Goal: Information Seeking & Learning: Understand process/instructions

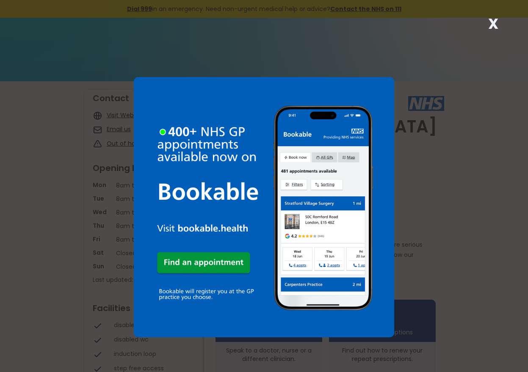
click at [469, 255] on div "X" at bounding box center [264, 186] width 528 height 372
click at [401, 335] on div "X" at bounding box center [264, 186] width 528 height 372
click at [494, 23] on strong "X" at bounding box center [493, 24] width 10 height 20
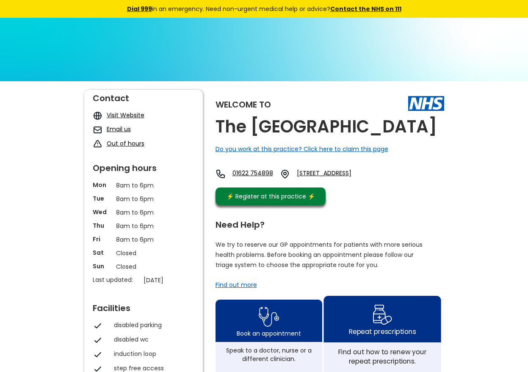
click at [372, 327] on div "Repeat prescriptions" at bounding box center [382, 319] width 117 height 47
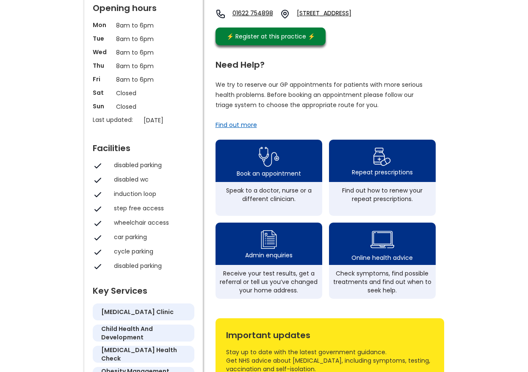
scroll to position [169, 0]
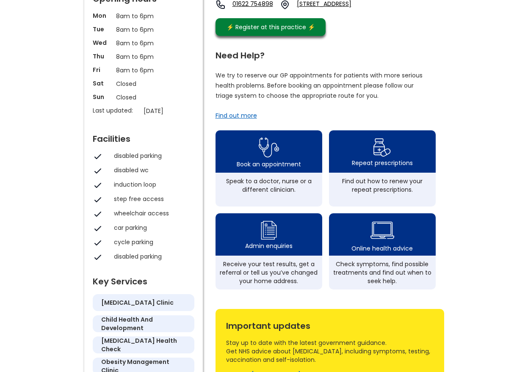
drag, startPoint x: 302, startPoint y: 281, endPoint x: 471, endPoint y: 279, distance: 168.2
click at [471, 279] on div "Welcome to The Vine Medical Centre Do you work at this practice? Click here to …" at bounding box center [264, 241] width 528 height 659
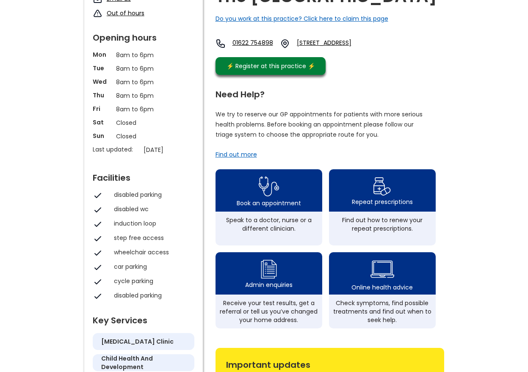
scroll to position [127, 0]
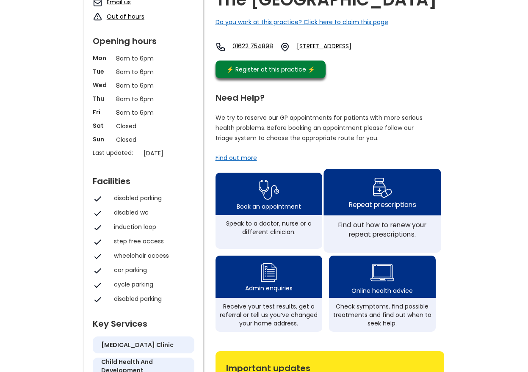
click at [376, 233] on div "Find out how to renew your repeat prescriptions." at bounding box center [382, 229] width 108 height 19
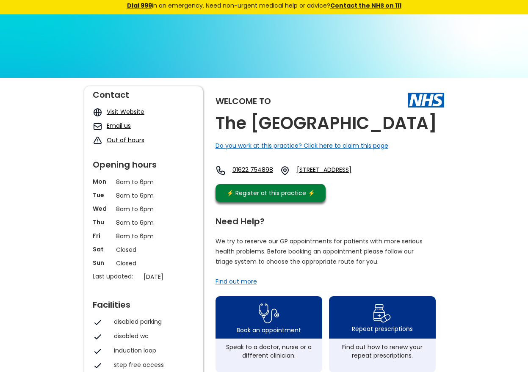
scroll to position [0, 0]
